Goal: Information Seeking & Learning: Stay updated

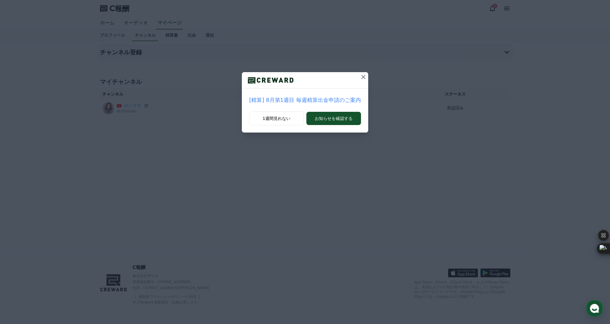
click at [360, 74] on icon at bounding box center [363, 76] width 7 height 7
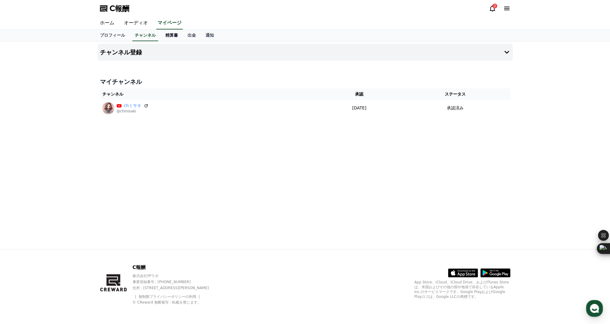
click at [165, 34] on font "精算書" at bounding box center [171, 35] width 13 height 5
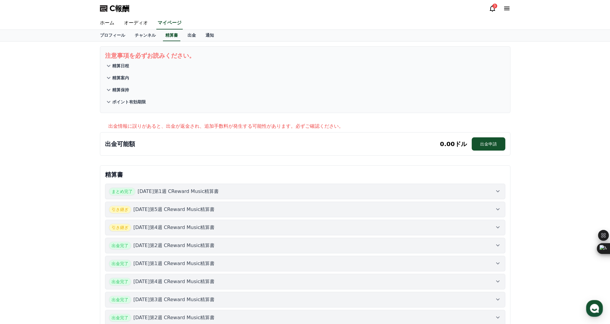
click at [495, 8] on div "3" at bounding box center [492, 8] width 7 height 7
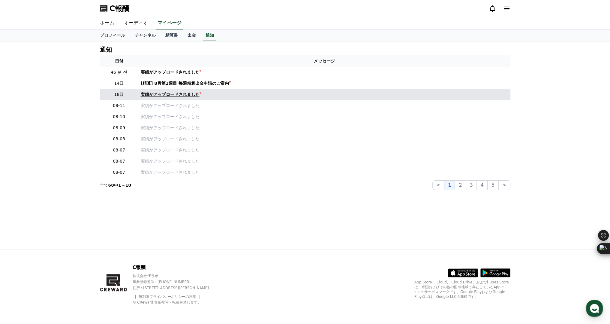
click at [160, 96] on font "実績がアップロードされました" at bounding box center [170, 94] width 59 height 5
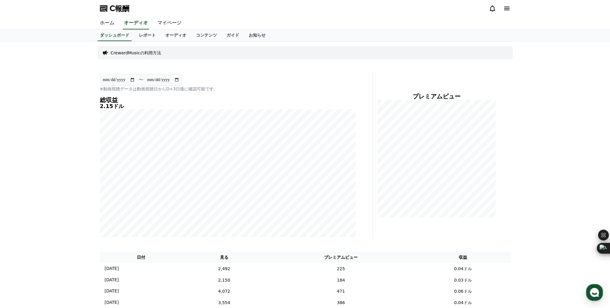
click at [493, 8] on icon at bounding box center [492, 8] width 7 height 7
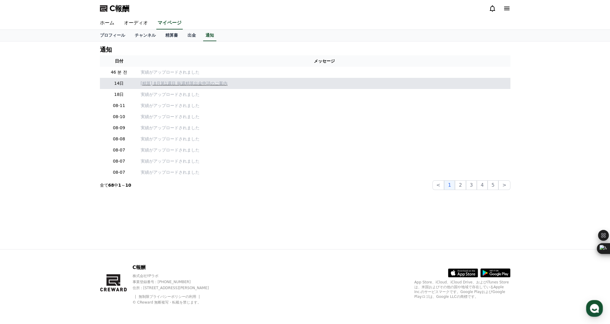
click at [151, 86] on p "[精算] 8月第1週目 毎週精算出金申請のご案内" at bounding box center [325, 83] width 368 height 6
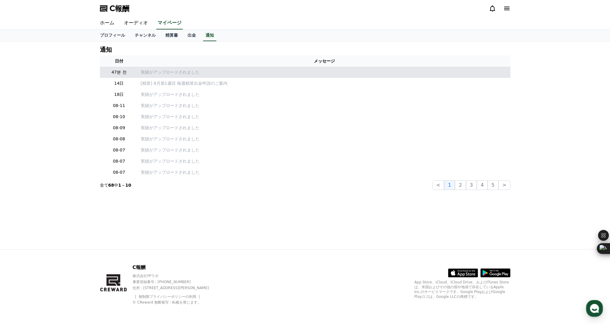
click at [153, 76] on td "実績がアップロードされました" at bounding box center [324, 72] width 372 height 11
click at [168, 73] on font "実績がアップロードされました" at bounding box center [170, 72] width 59 height 5
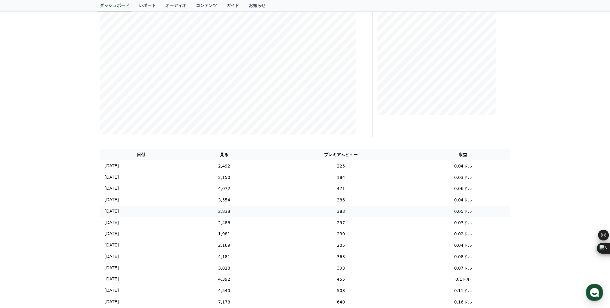
scroll to position [23, 0]
